Goal: Find specific page/section: Find specific page/section

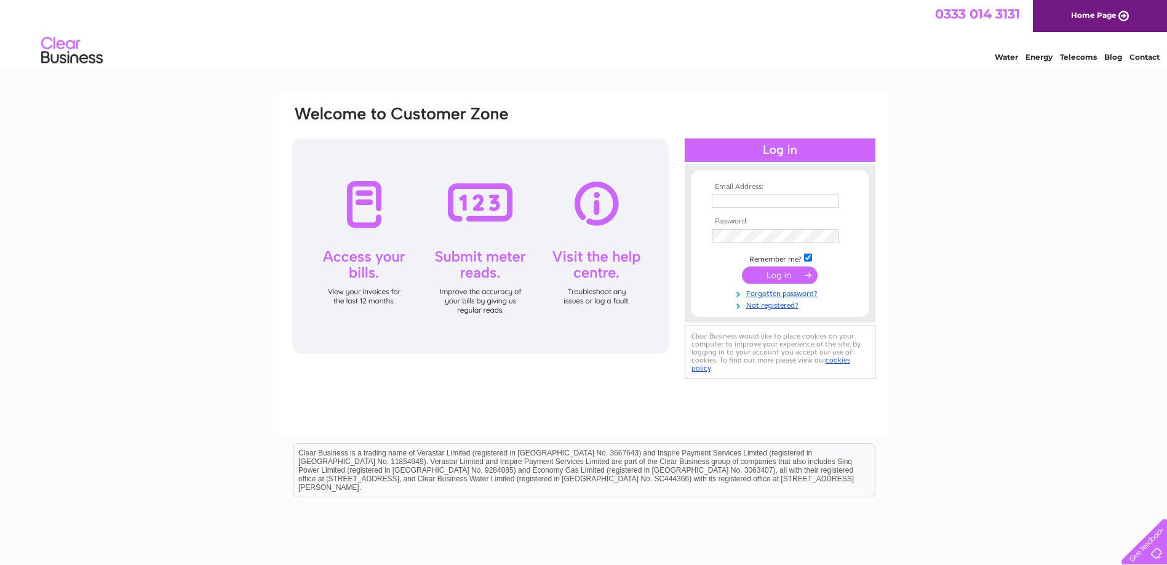
type input "[EMAIL_ADDRESS][DOMAIN_NAME]"
click at [763, 274] on input "submit" at bounding box center [780, 274] width 76 height 17
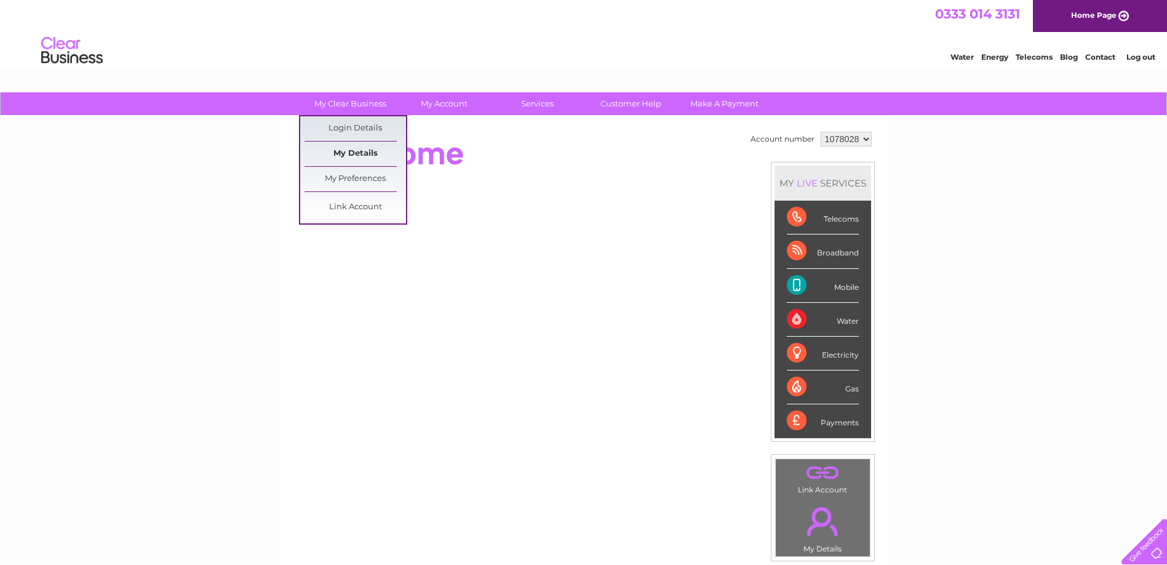
click at [363, 148] on link "My Details" at bounding box center [356, 153] width 102 height 25
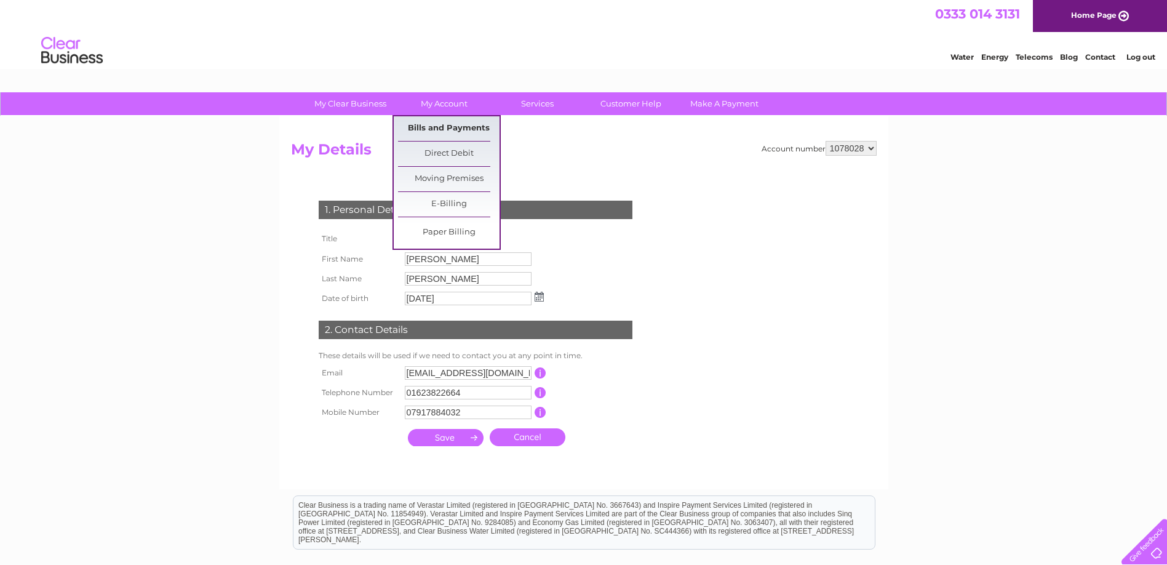
click at [437, 123] on link "Bills and Payments" at bounding box center [449, 128] width 102 height 25
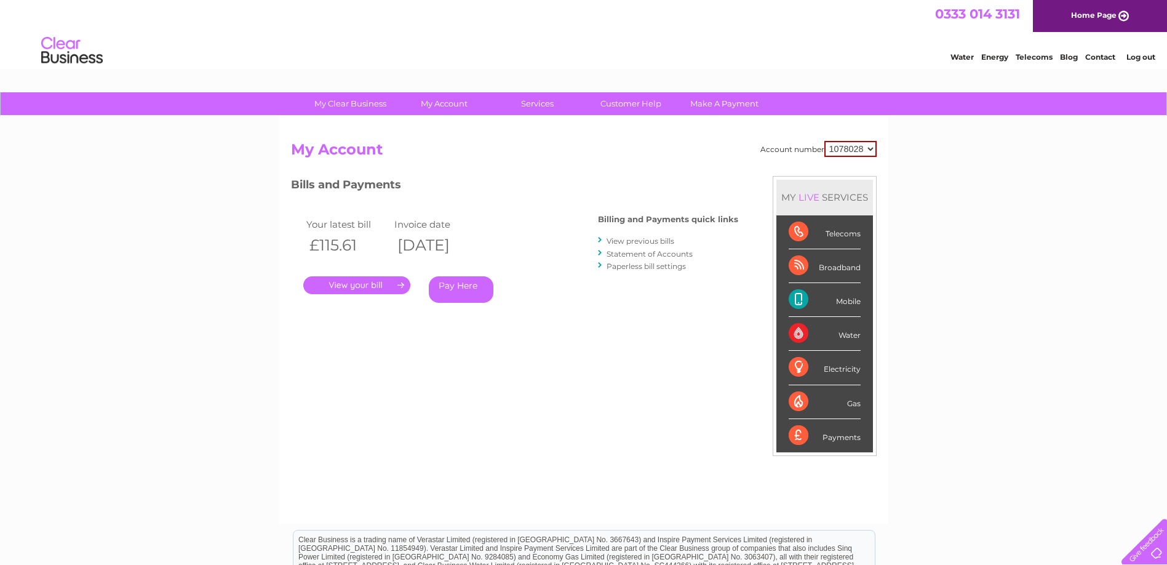
click at [379, 285] on link "." at bounding box center [356, 285] width 107 height 18
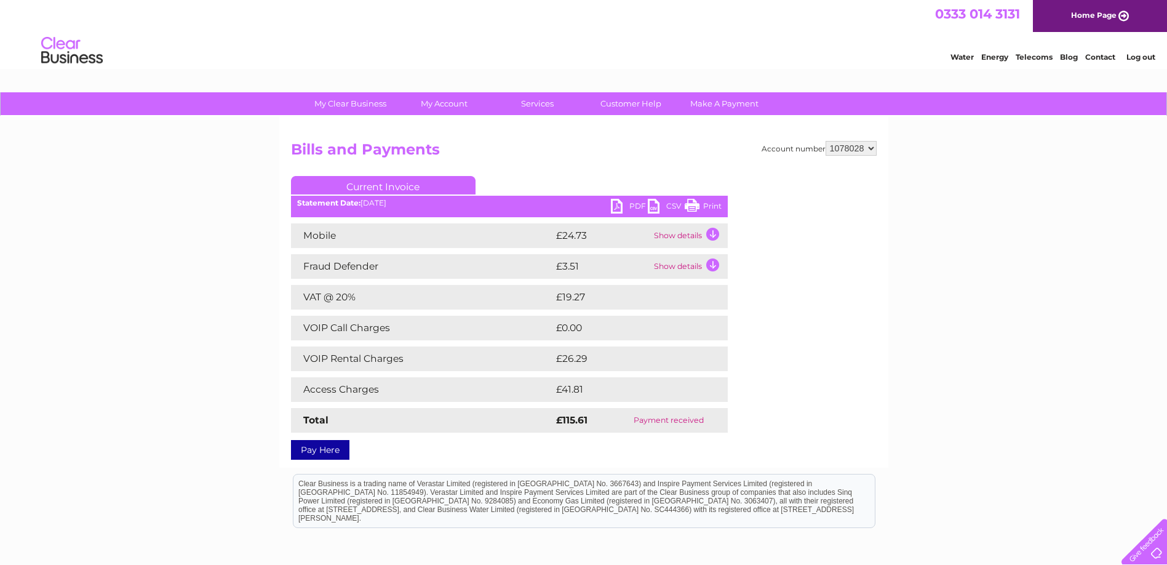
click at [944, 234] on div "My Clear Business Login Details My Details My Preferences Link Account My Accou…" at bounding box center [583, 385] width 1167 height 586
